Goal: Book appointment/travel/reservation

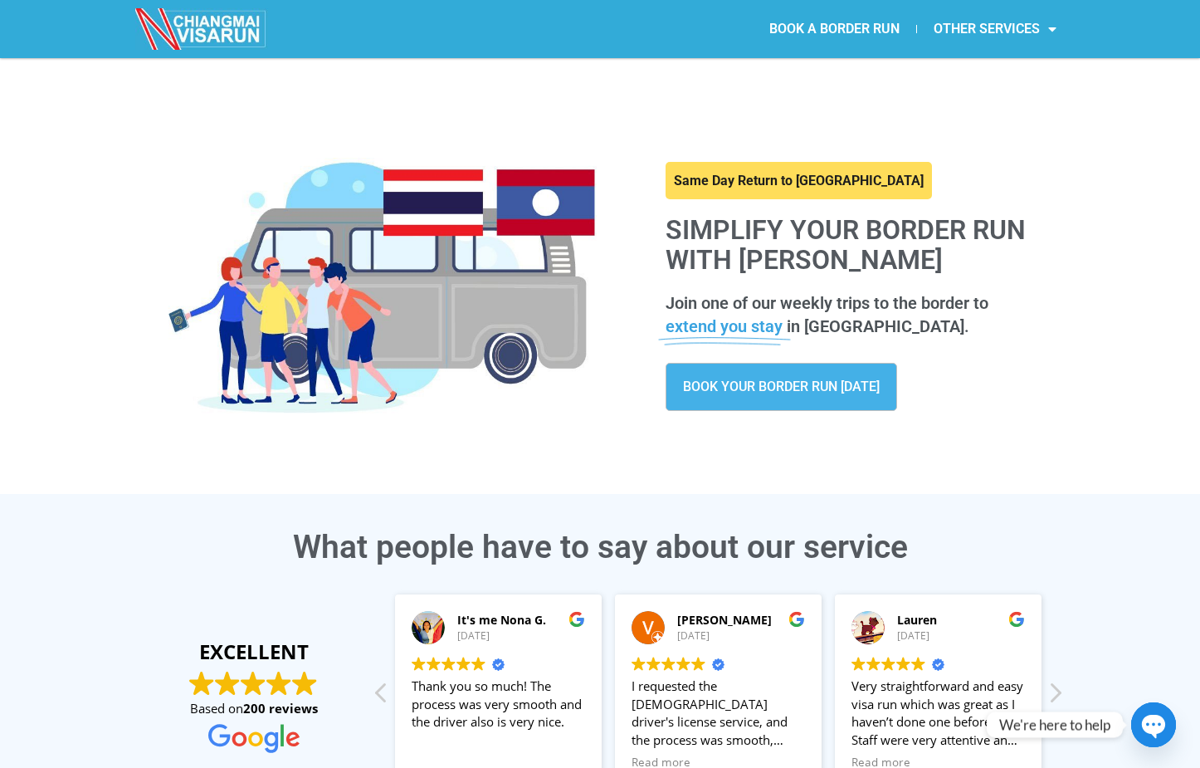
click at [831, 375] on link "BOOK YOUR BORDER RUN TODAY" at bounding box center [782, 387] width 232 height 48
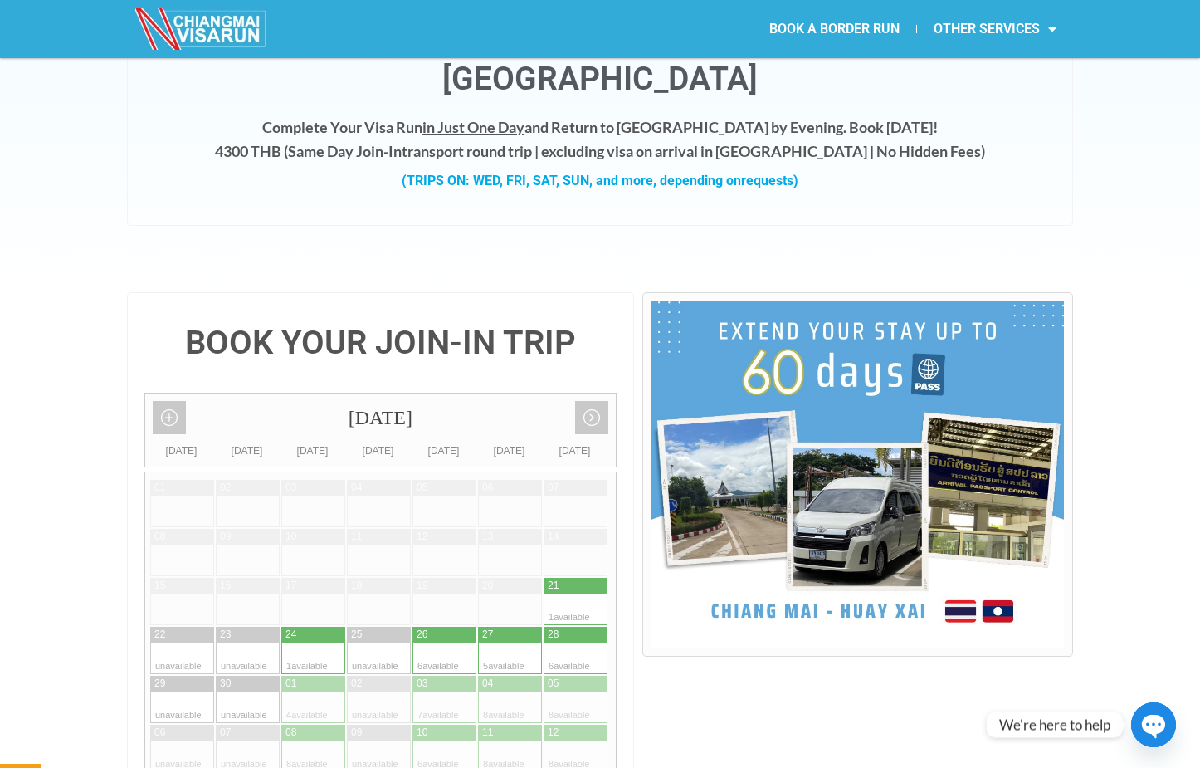
scroll to position [249, 0]
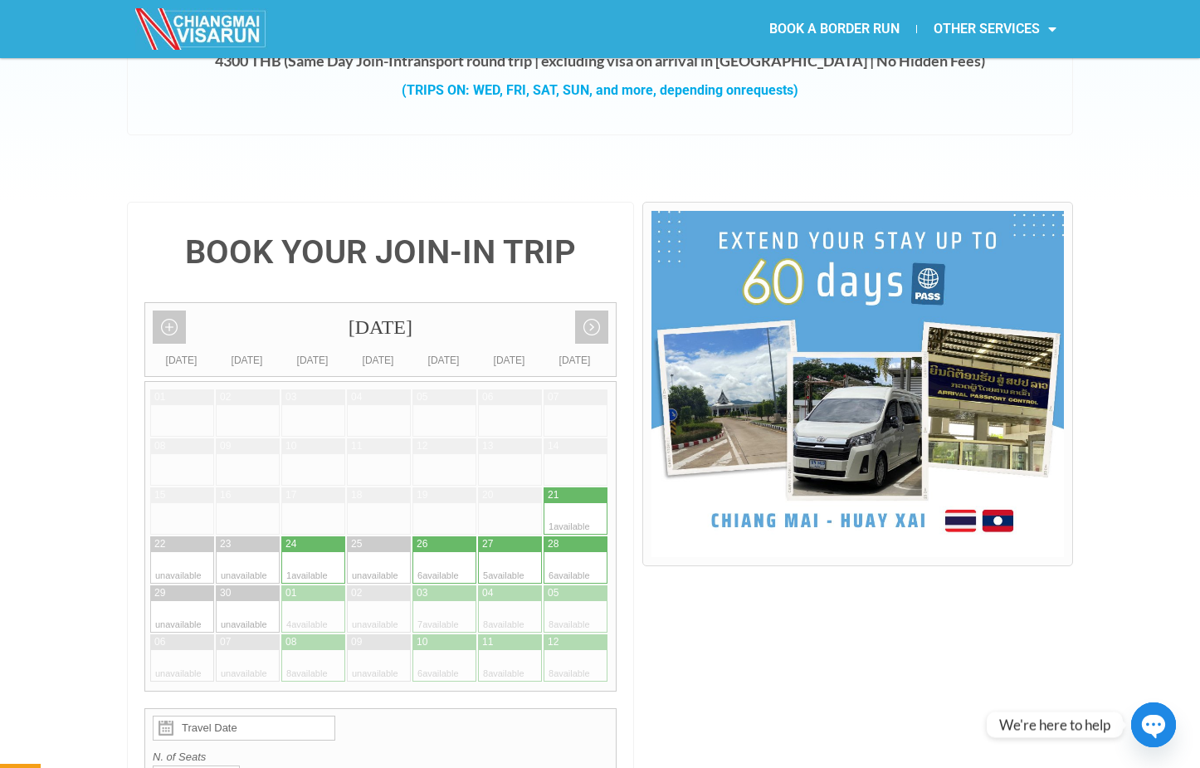
click at [294, 552] on div at bounding box center [297, 568] width 32 height 32
type input "[DATE]"
radio input "true"
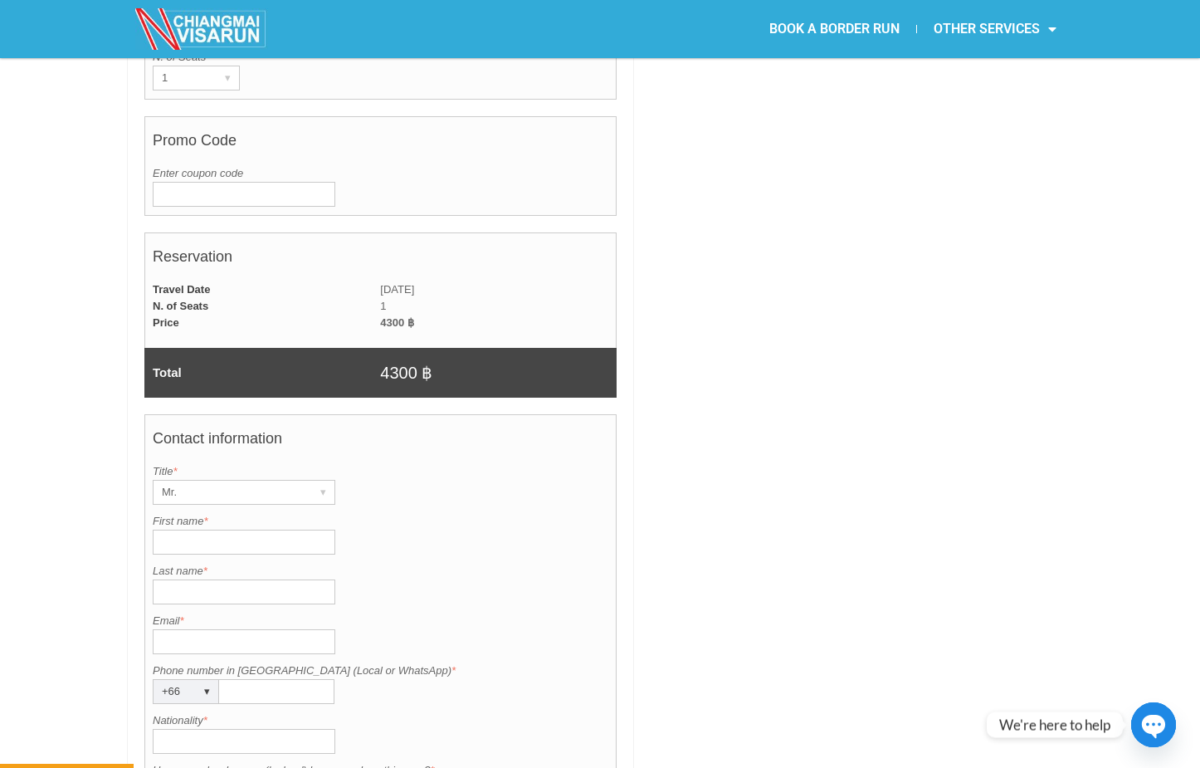
scroll to position [987, 0]
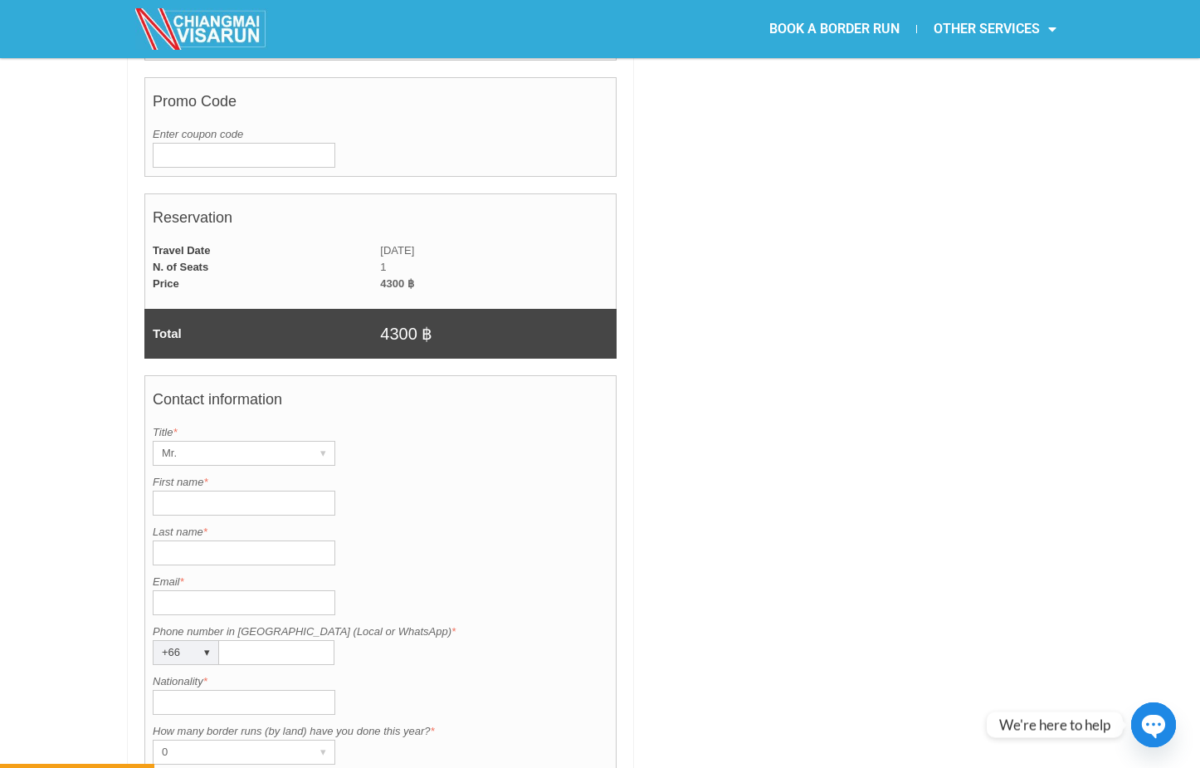
click at [244, 490] on input "First name *" at bounding box center [244, 502] width 183 height 25
type input "[PERSON_NAME]"
type input "0622316034"
type input "[GEOGRAPHIC_DATA]"
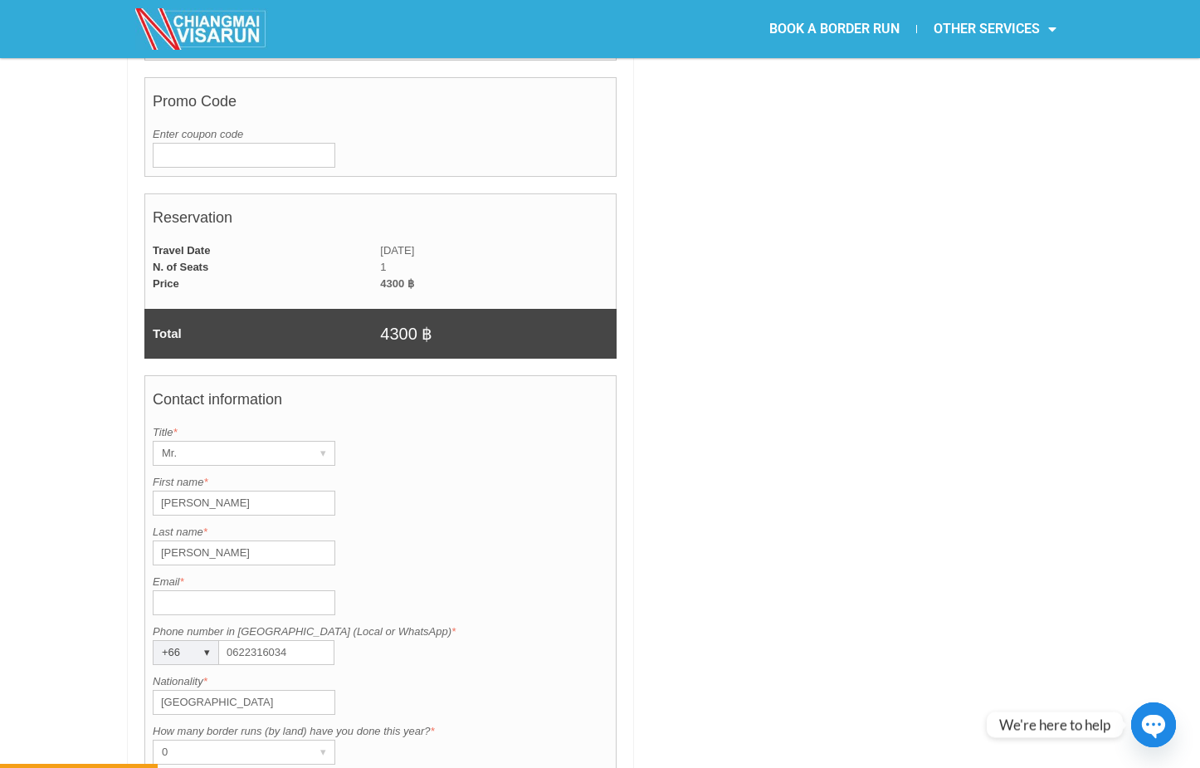
scroll to position [1070, 0]
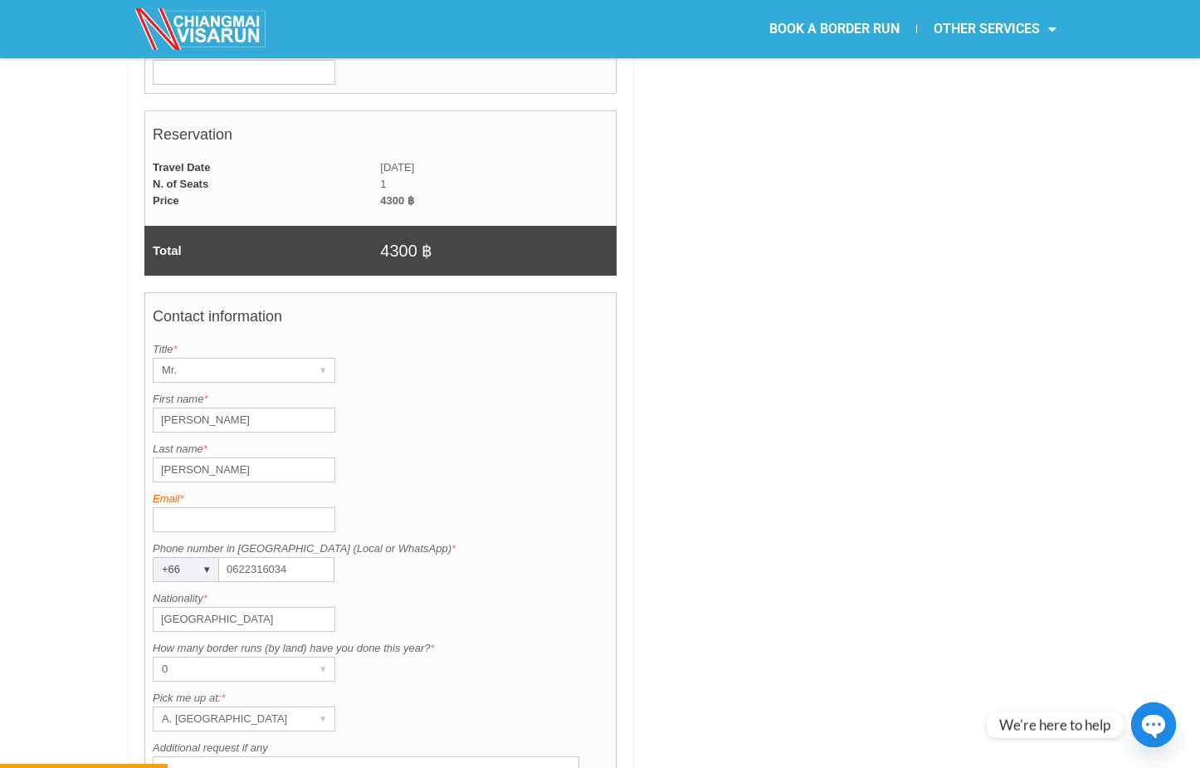
click at [247, 490] on label "Email *" at bounding box center [381, 498] width 456 height 17
click at [247, 507] on input "Email *" at bounding box center [244, 519] width 183 height 25
click at [246, 507] on input "Email *" at bounding box center [244, 519] width 183 height 25
type input "[EMAIL_ADDRESS][DOMAIN_NAME]"
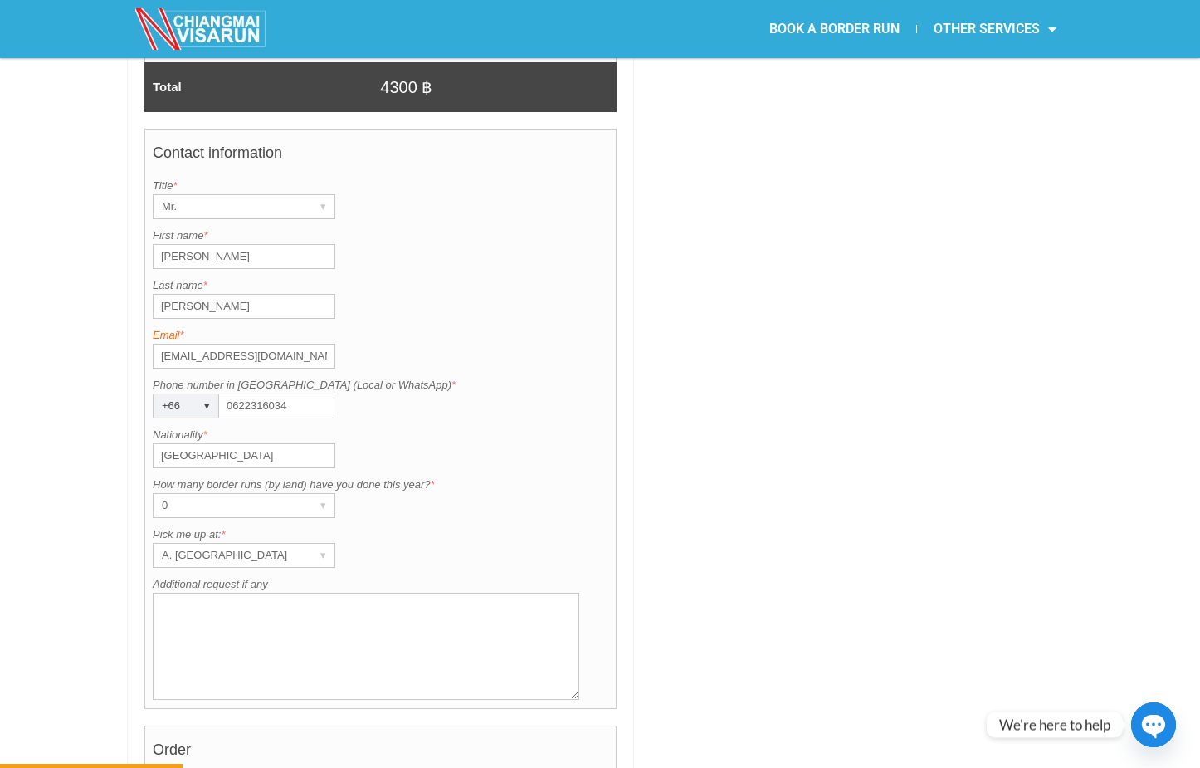
scroll to position [1236, 0]
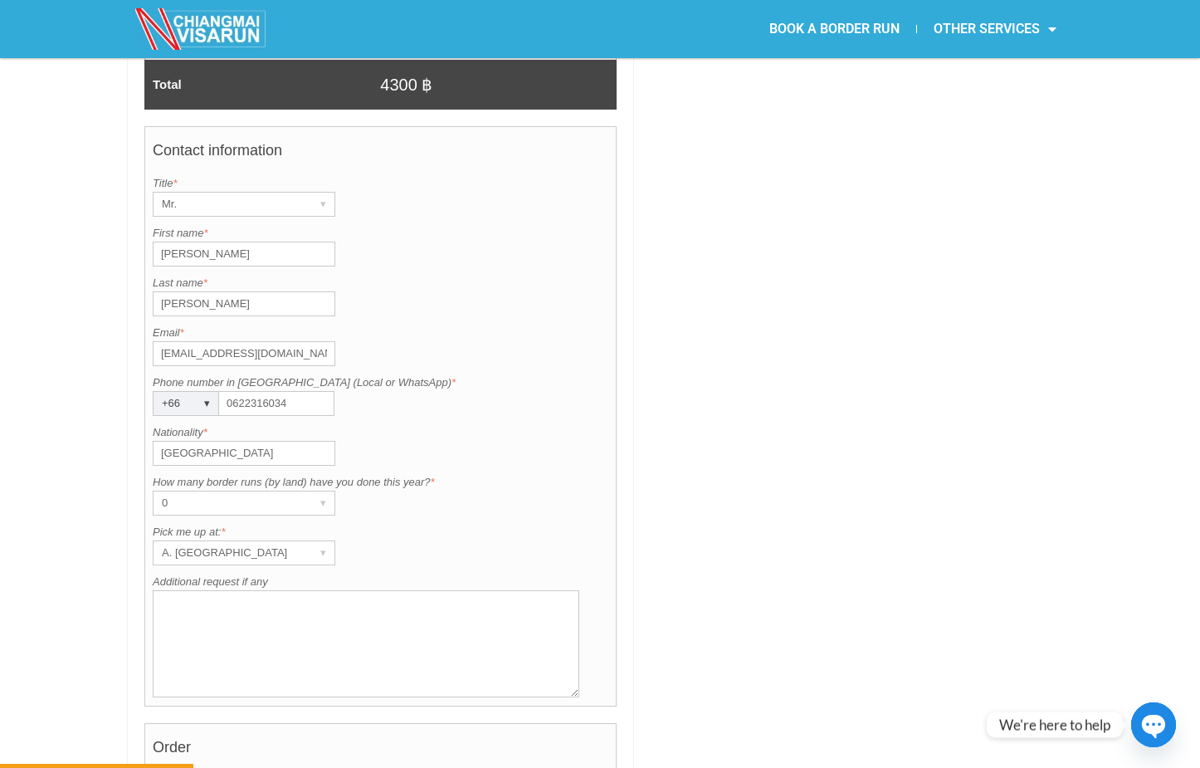
drag, startPoint x: 268, startPoint y: 417, endPoint x: -114, endPoint y: 359, distance: 386.0
type input "b"
type input "[DEMOGRAPHIC_DATA]"
click at [265, 490] on div "0 ▾" at bounding box center [244, 502] width 183 height 25
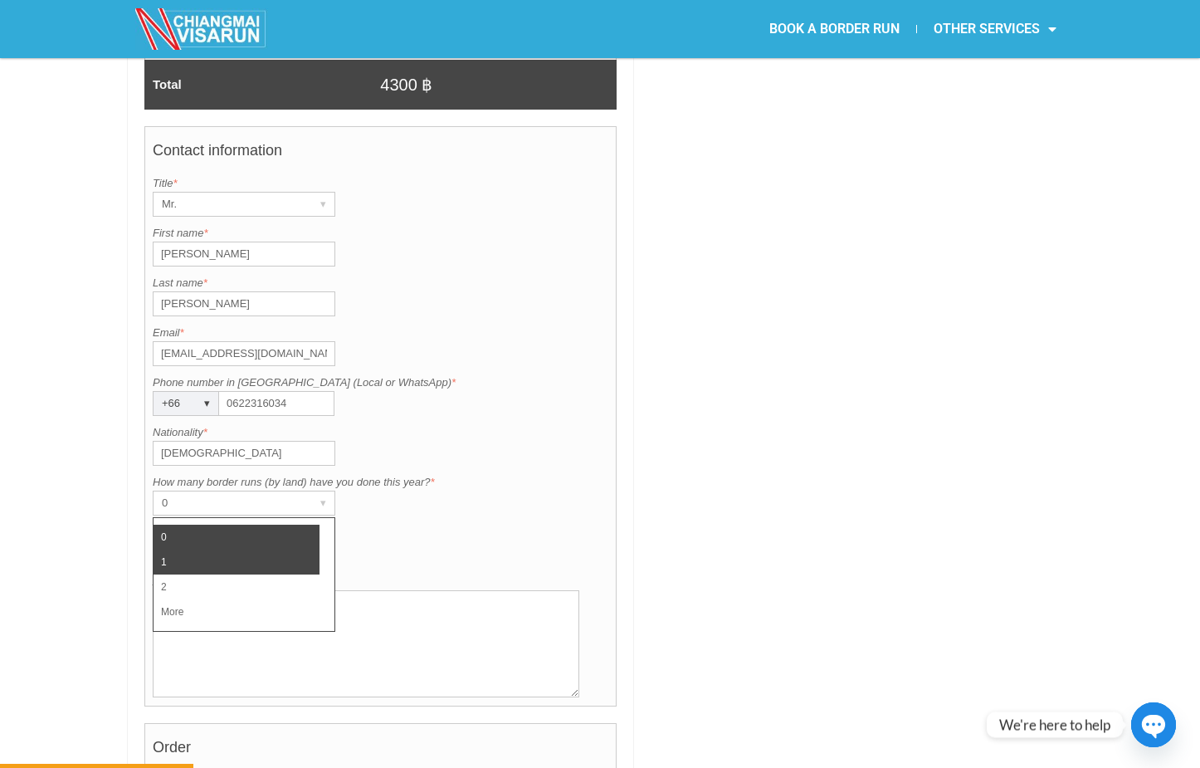
click at [200, 549] on li "1" at bounding box center [237, 561] width 166 height 25
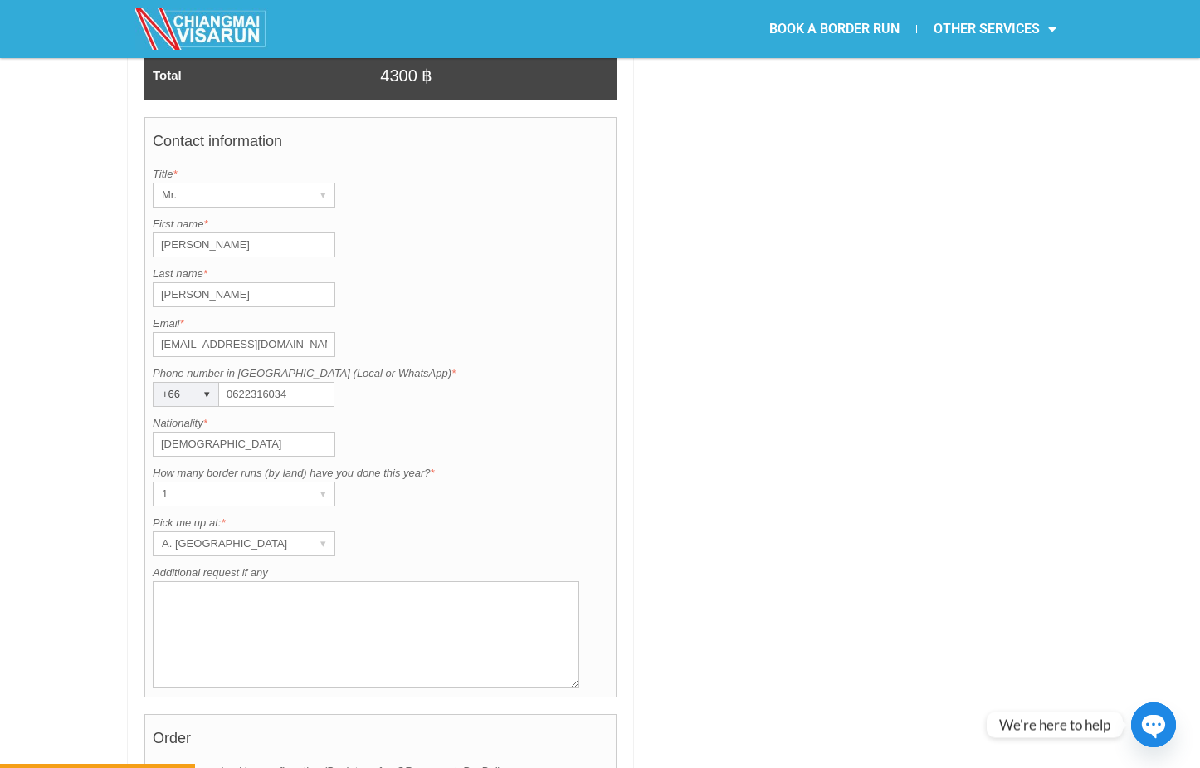
scroll to position [1245, 0]
click at [234, 533] on div "A. [GEOGRAPHIC_DATA]" at bounding box center [228, 544] width 149 height 23
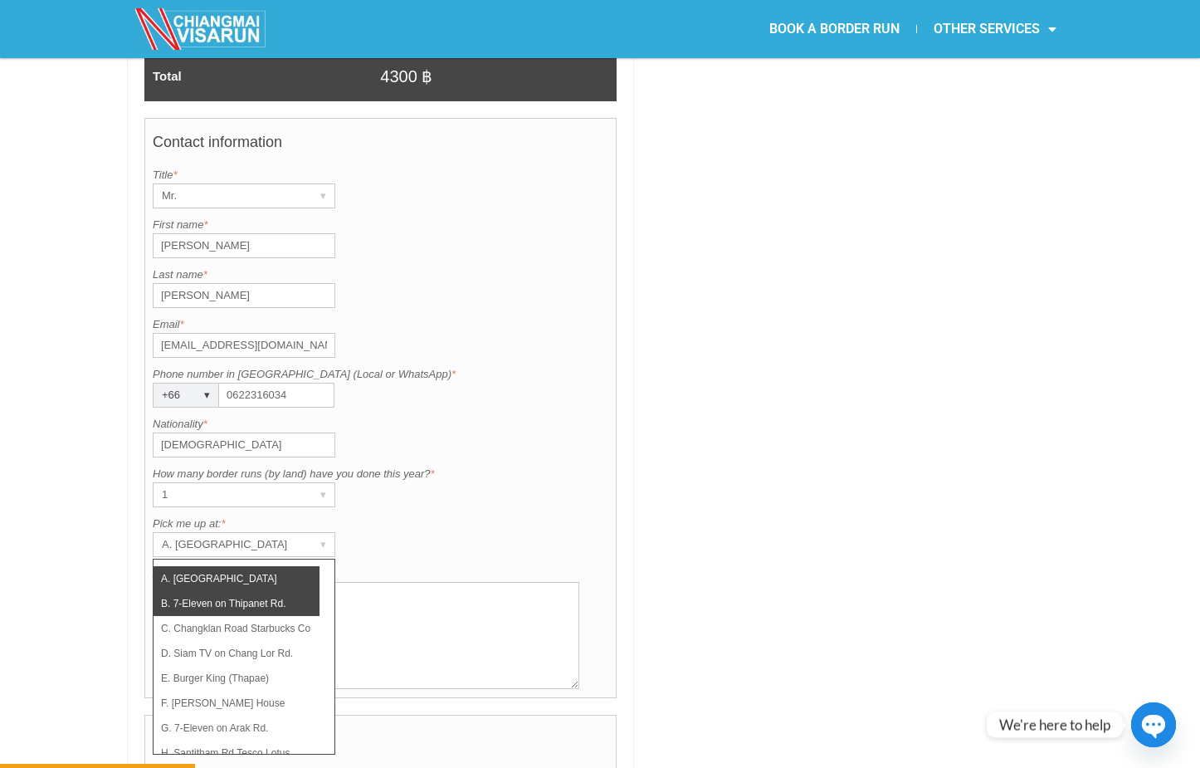
click at [239, 591] on li "B. 7-Eleven on Thipanet Rd." at bounding box center [237, 603] width 166 height 25
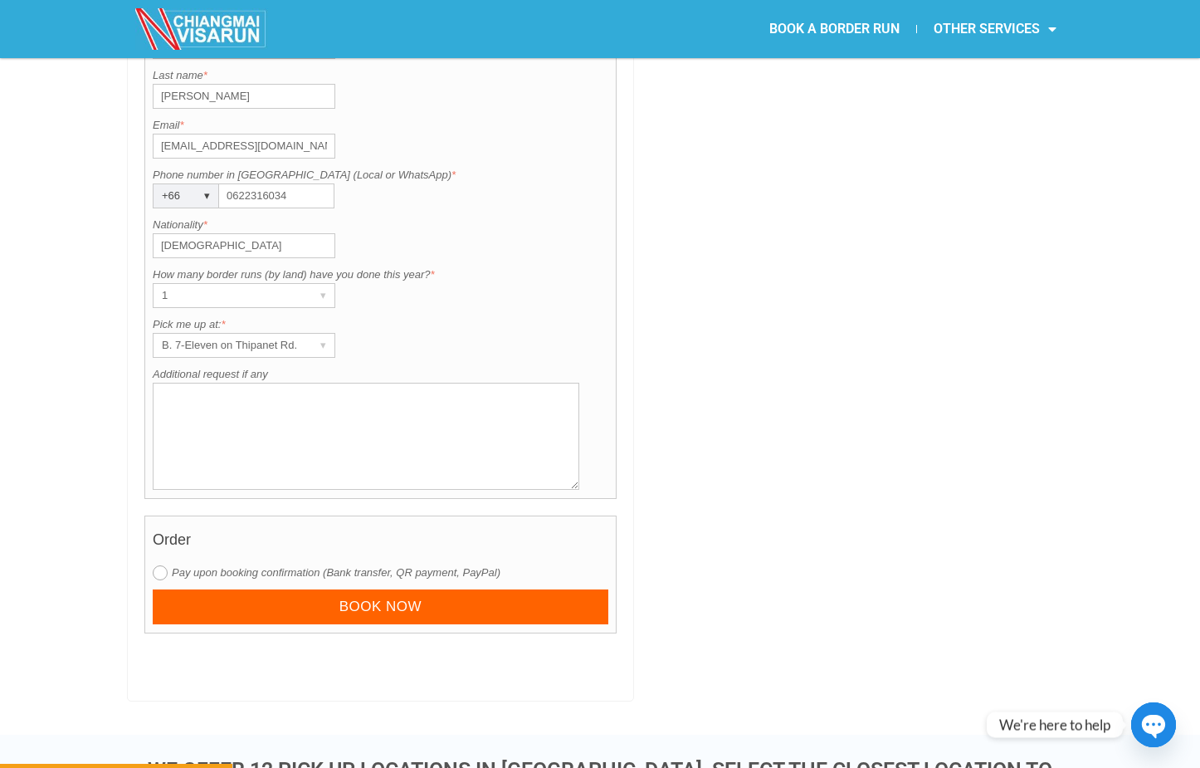
scroll to position [1494, 0]
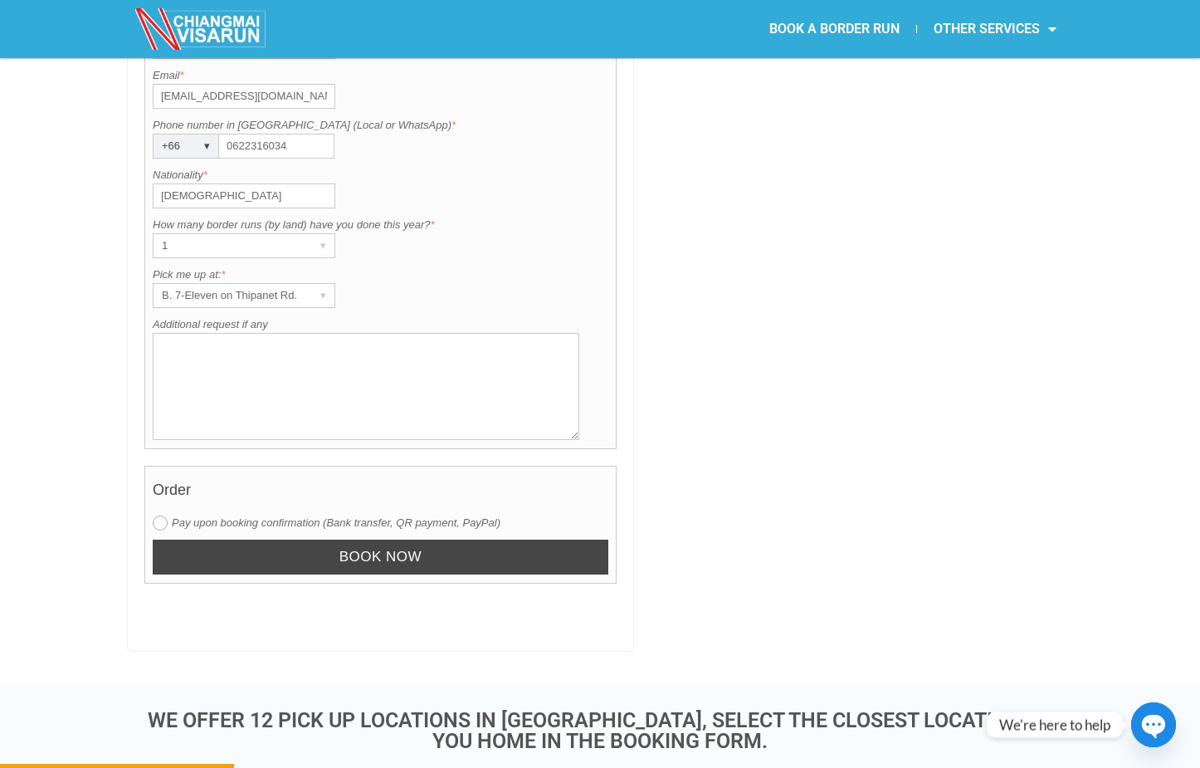
click at [207, 539] on input "Book now" at bounding box center [381, 557] width 456 height 36
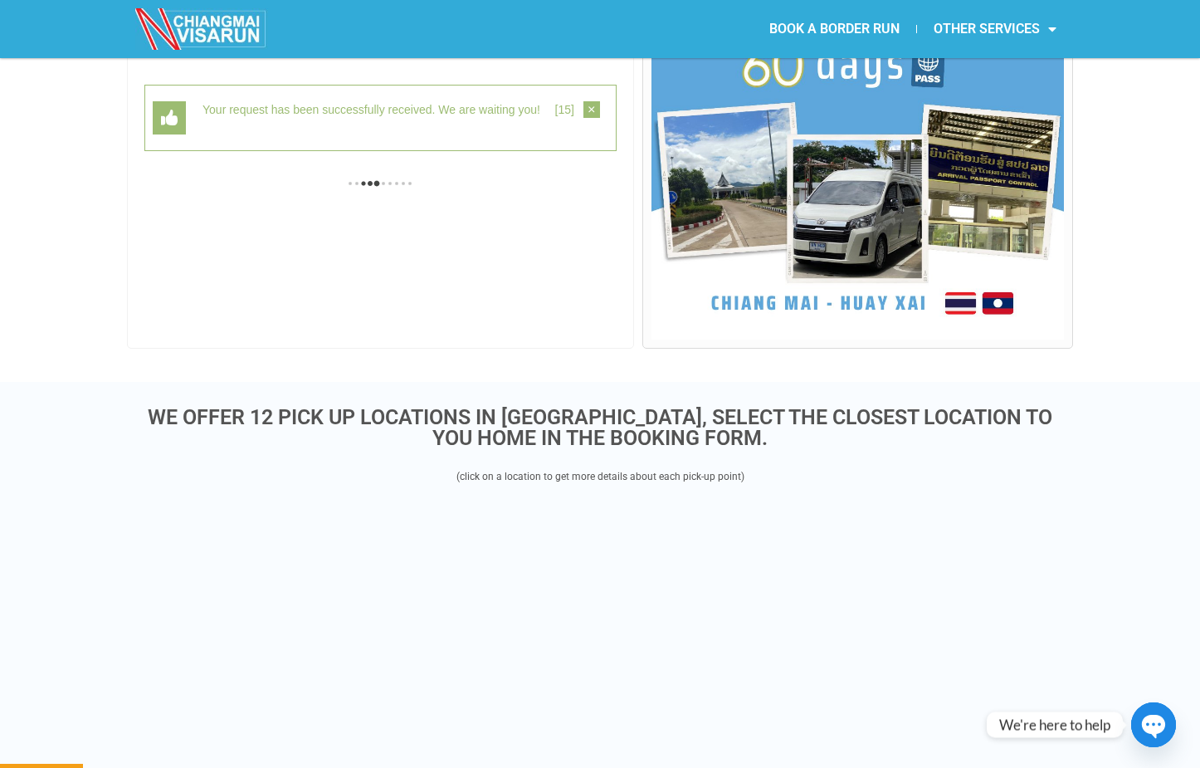
scroll to position [429, 0]
